Goal: Transaction & Acquisition: Purchase product/service

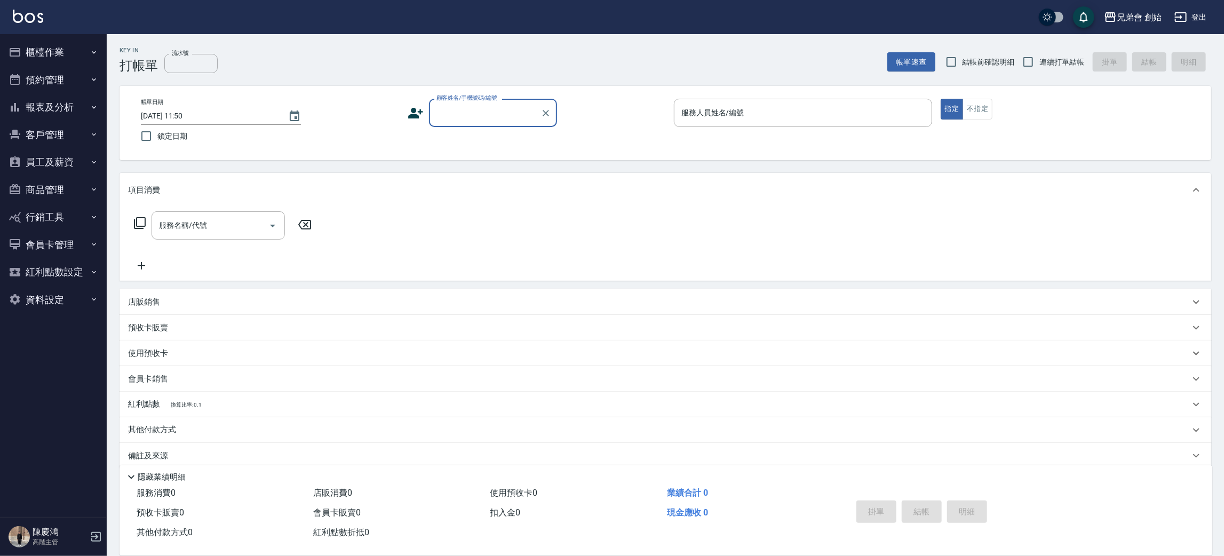
click at [62, 91] on button "預約管理" at bounding box center [53, 80] width 98 height 28
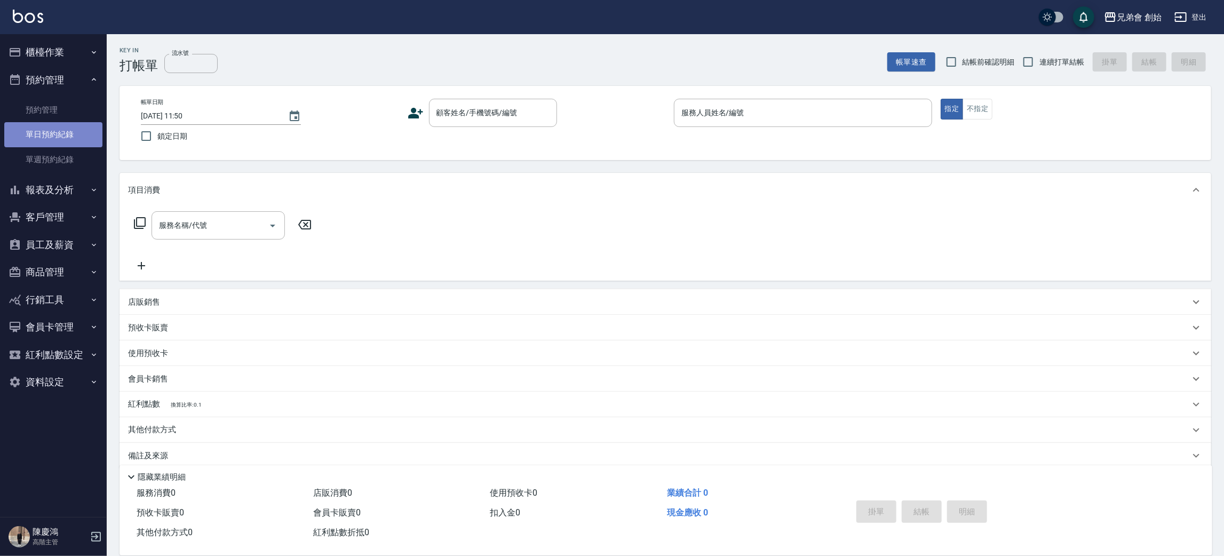
click at [63, 138] on link "單日預約紀錄" at bounding box center [53, 134] width 98 height 25
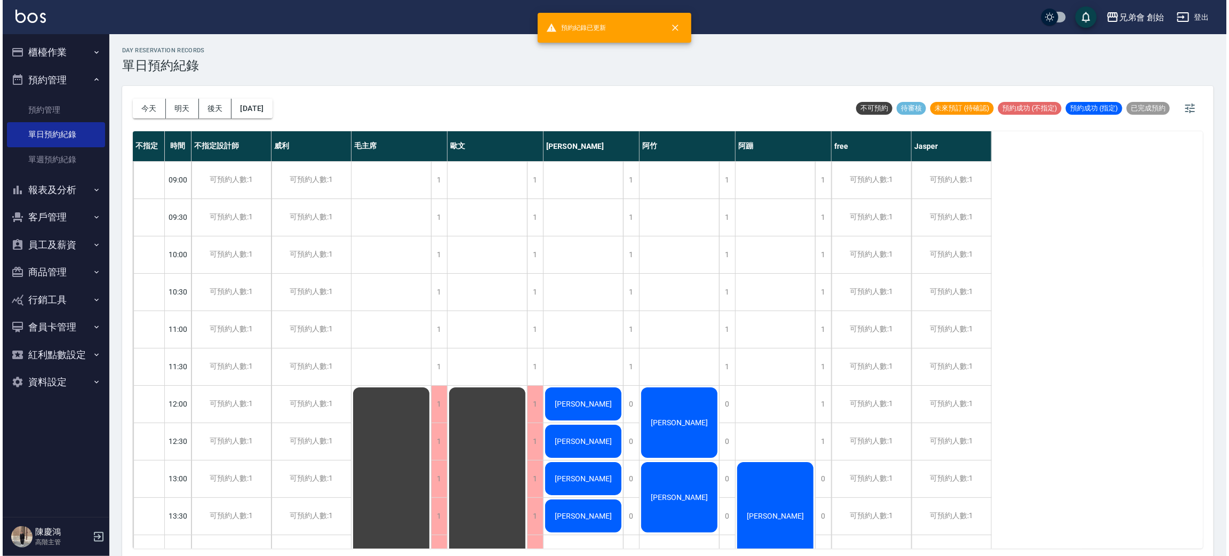
scroll to position [160, 0]
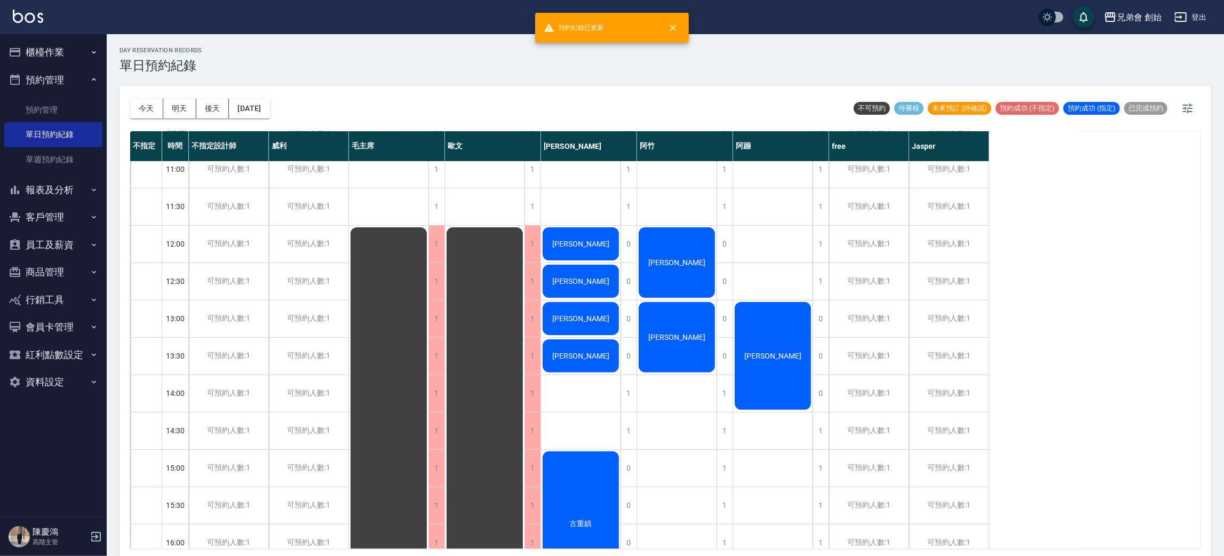
click at [681, 258] on span "[PERSON_NAME]" at bounding box center [676, 262] width 61 height 9
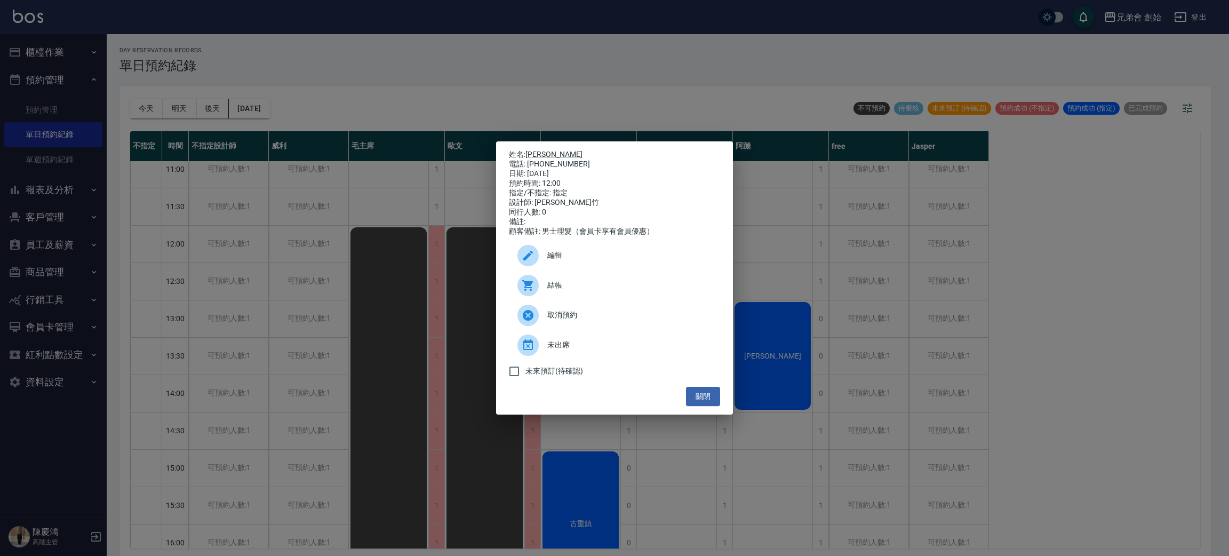
click at [610, 290] on span "結帳" at bounding box center [629, 284] width 164 height 11
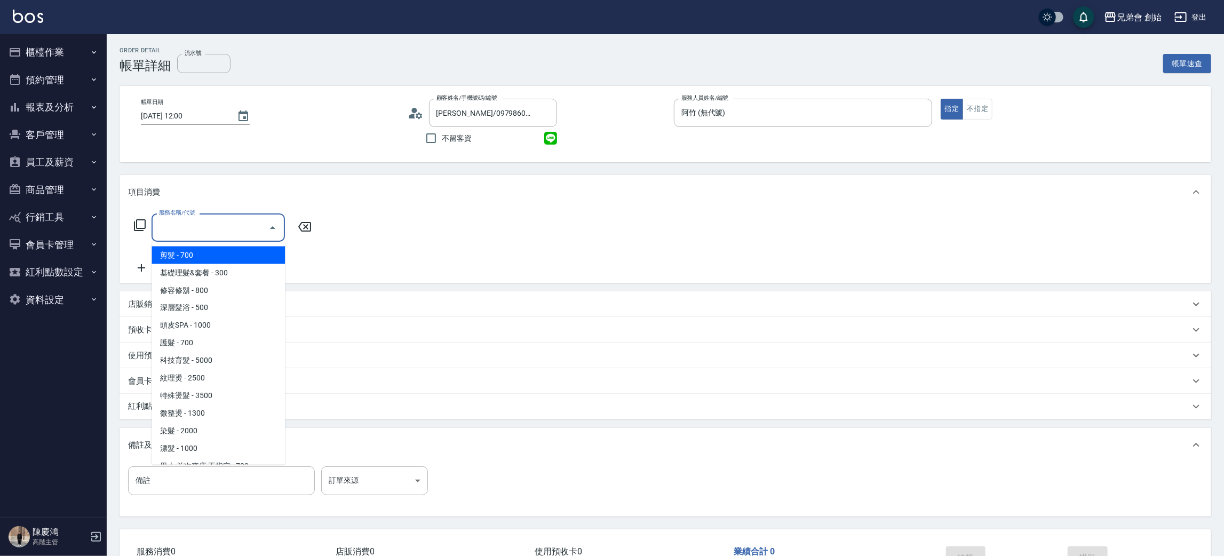
click at [210, 248] on span "剪髮 - 700" at bounding box center [217, 255] width 133 height 18
type input "剪髮(A01)"
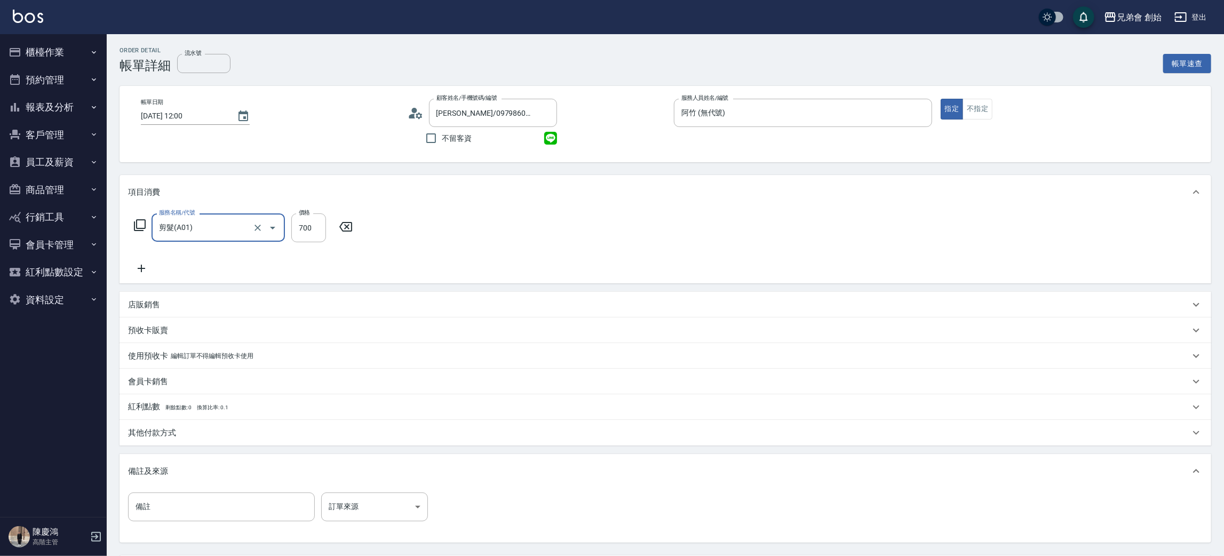
scroll to position [80, 0]
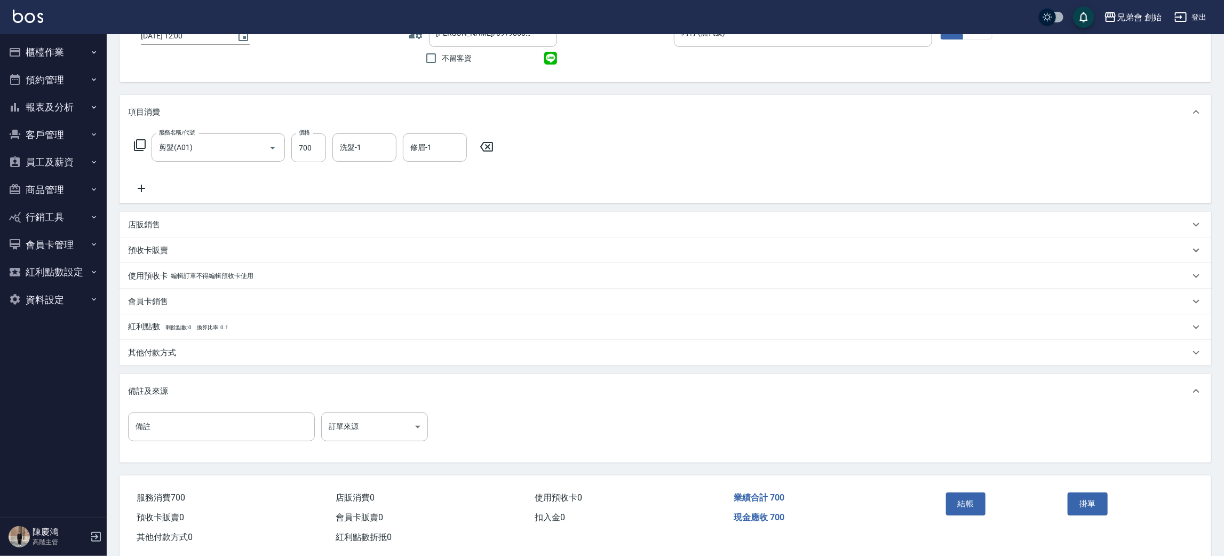
click at [172, 350] on p "其他付款方式" at bounding box center [152, 352] width 48 height 11
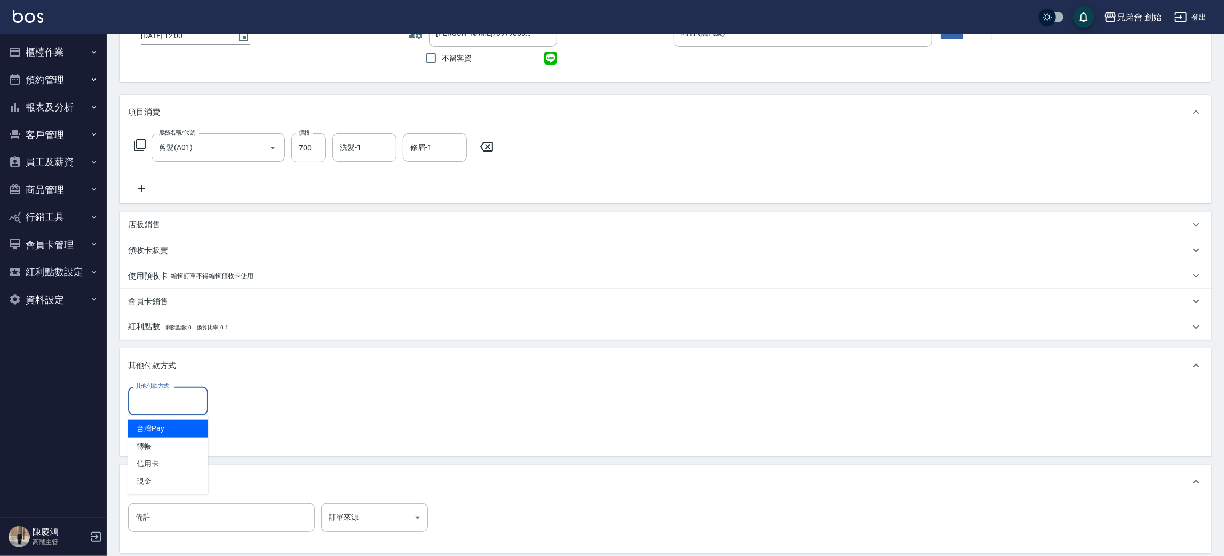
click at [175, 394] on input "其他付款方式" at bounding box center [168, 400] width 70 height 19
click at [180, 448] on span "轉帳" at bounding box center [168, 446] width 80 height 18
type input "轉帳"
click at [222, 405] on input "0" at bounding box center [254, 401] width 80 height 29
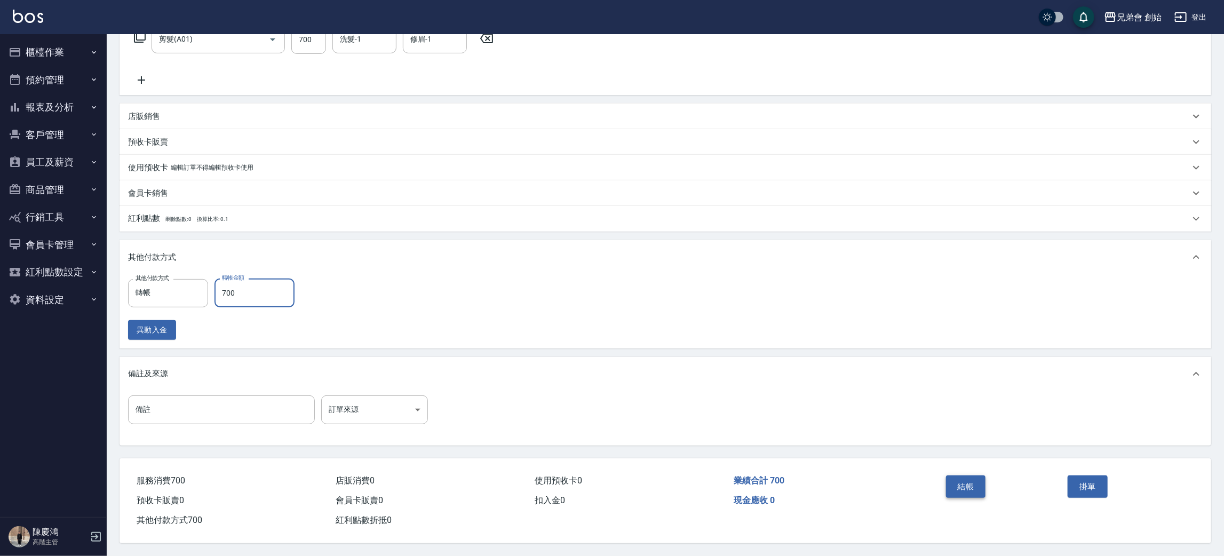
type input "700"
click at [976, 487] on button "結帳" at bounding box center [966, 486] width 40 height 22
